Goal: Check status: Check status

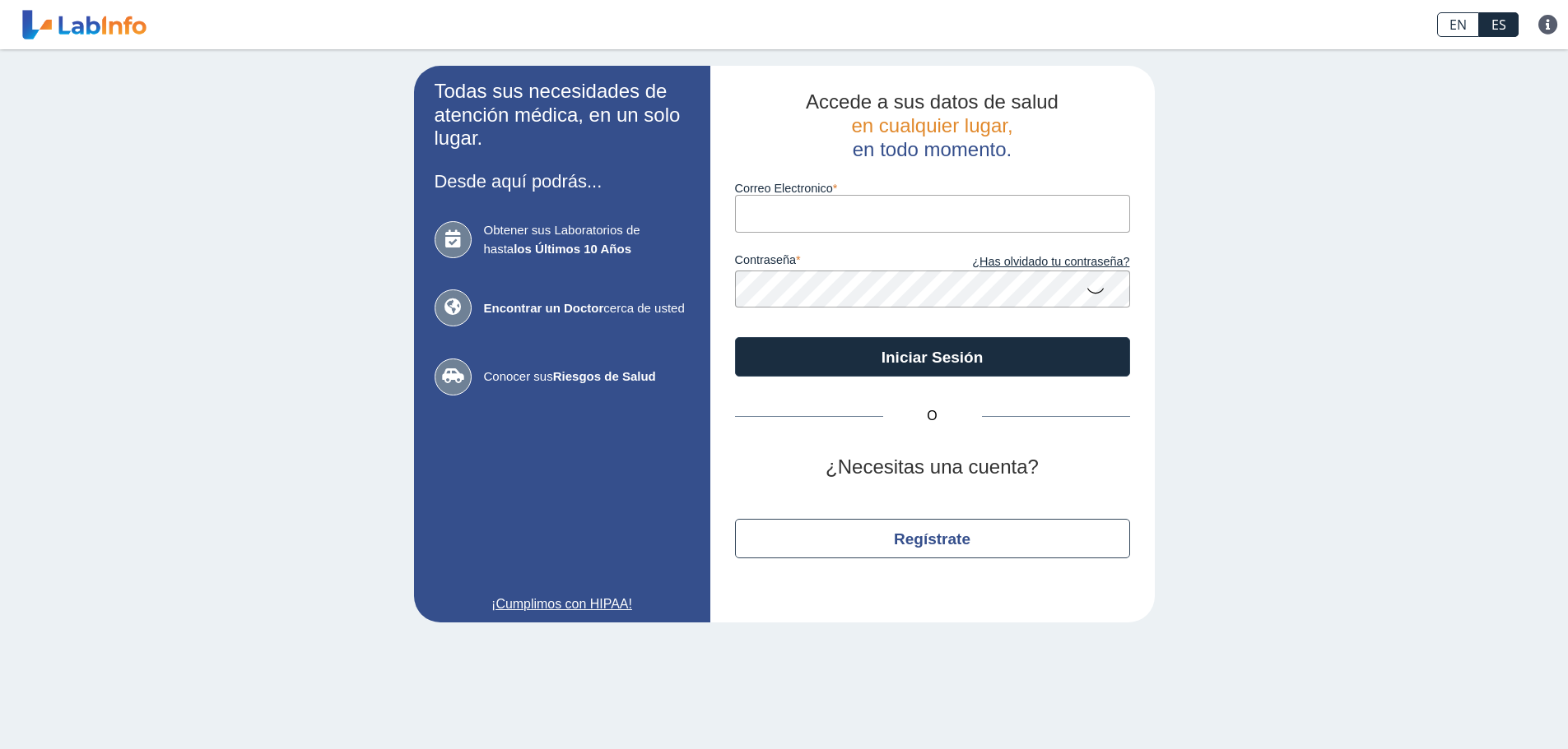
drag, startPoint x: 0, startPoint y: 0, endPoint x: 829, endPoint y: 221, distance: 858.0
click at [829, 221] on input "Correo Electronico" at bounding box center [932, 213] width 395 height 37
type input "[EMAIL_ADDRESS][DOMAIN_NAME]"
click at [822, 309] on form "Correo Electronico [EMAIL_ADDRESS][DOMAIN_NAME] contraseña ¿Has olvidado tu con…" at bounding box center [932, 269] width 395 height 216
click at [735, 337] on button "Iniciar Sesión" at bounding box center [932, 357] width 395 height 40
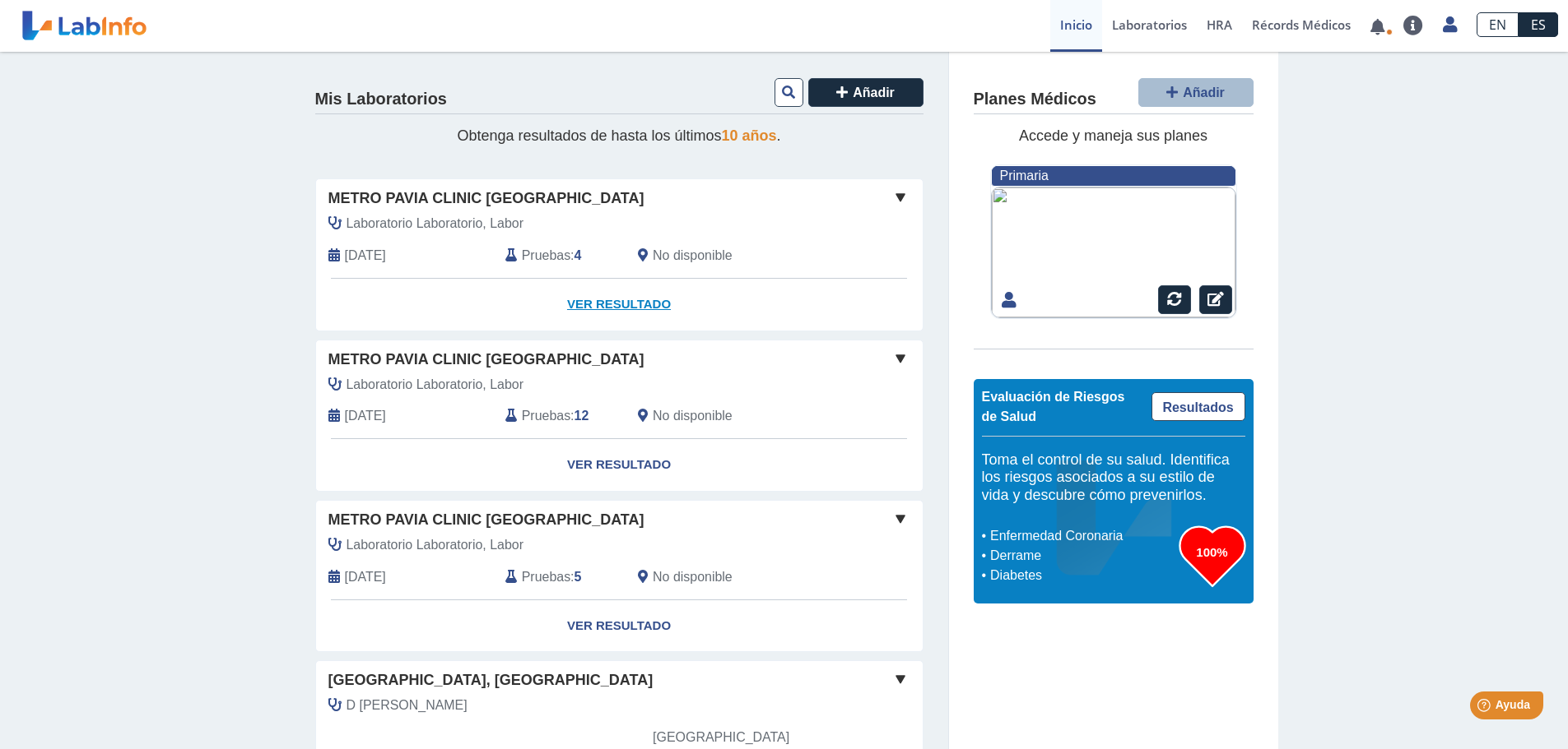
click at [631, 308] on link "Ver Resultado" at bounding box center [619, 305] width 607 height 52
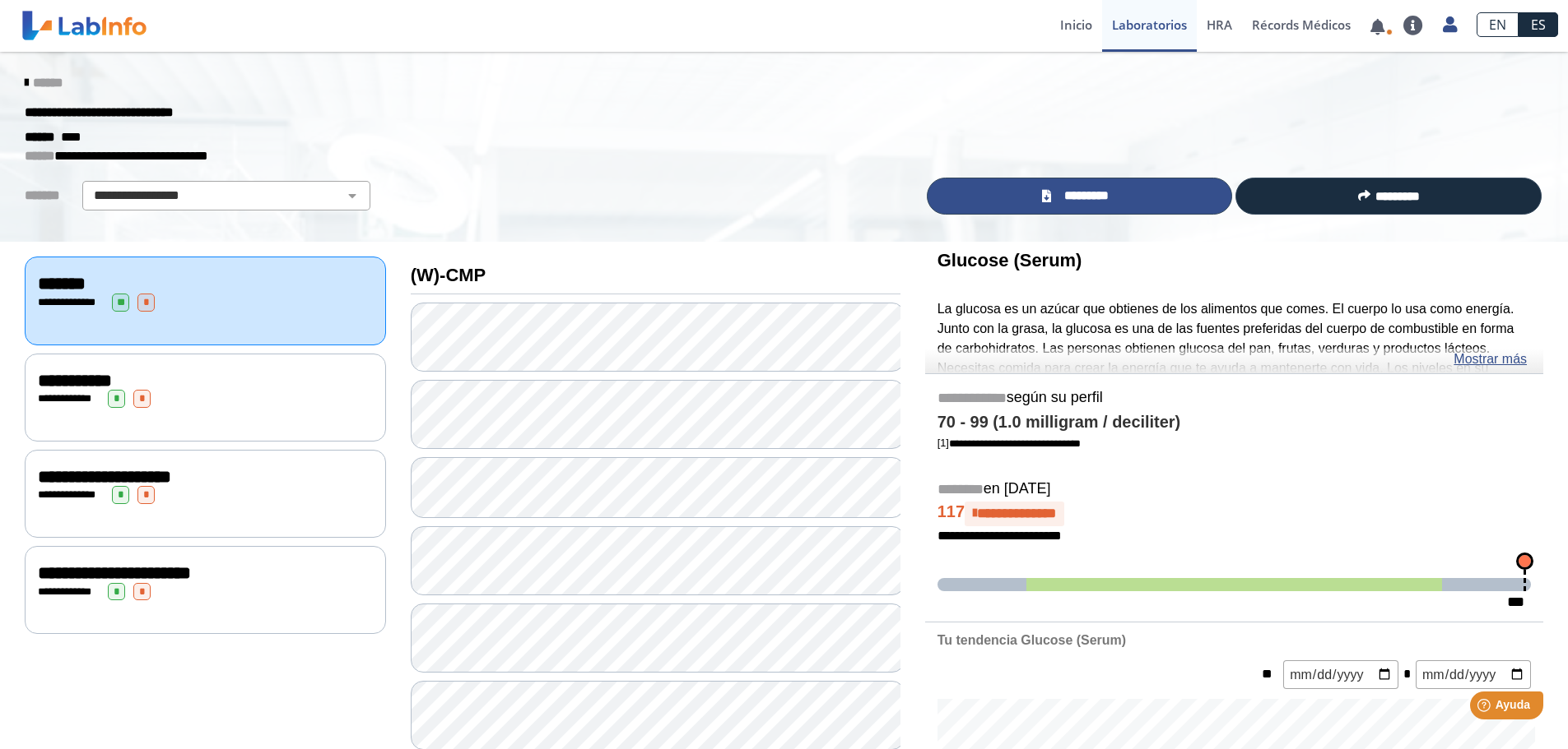
click at [1064, 207] on link "*********" at bounding box center [1080, 196] width 306 height 37
